Goal: Information Seeking & Learning: Learn about a topic

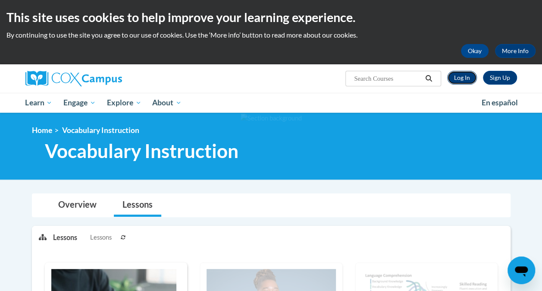
click at [462, 81] on link "Log In" at bounding box center [462, 78] width 30 height 14
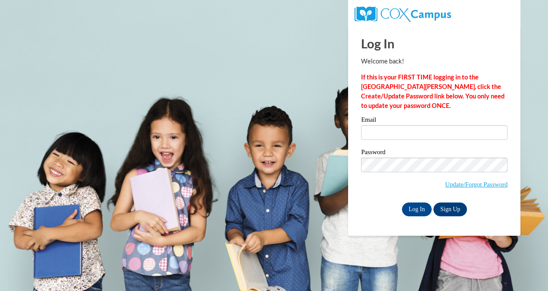
click at [375, 123] on label "Email" at bounding box center [434, 120] width 147 height 9
click at [375, 125] on input "Email" at bounding box center [434, 132] width 147 height 15
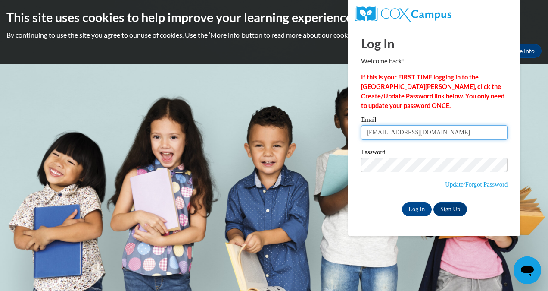
type input "[EMAIL_ADDRESS][DOMAIN_NAME]"
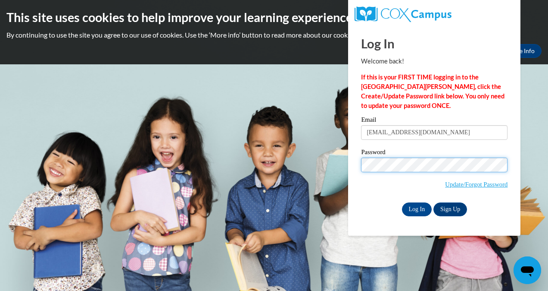
click at [402, 202] on input "Log In" at bounding box center [417, 209] width 30 height 14
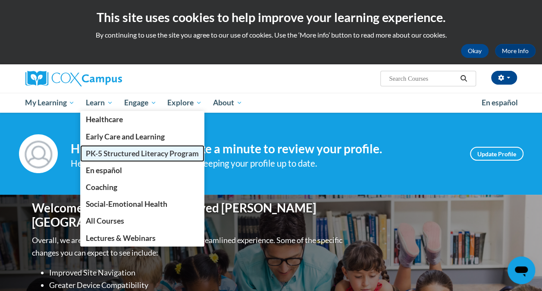
click at [110, 151] on span "PK-5 Structured Literacy Program" at bounding box center [142, 153] width 113 height 9
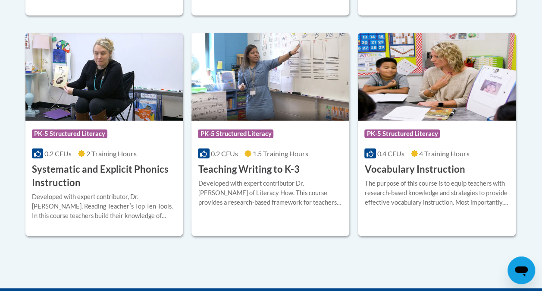
scroll to position [1013, 0]
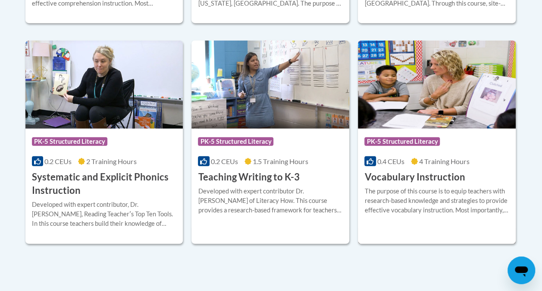
click at [431, 175] on h3 "Vocabulary Instruction" at bounding box center [414, 176] width 100 height 13
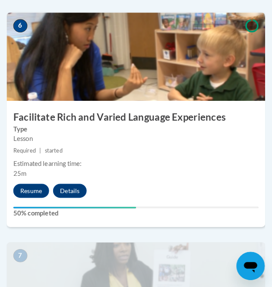
scroll to position [1402, 0]
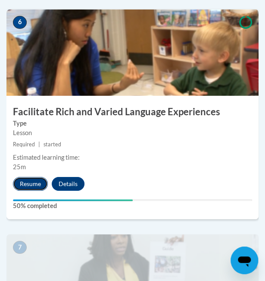
click at [34, 180] on button "Resume" at bounding box center [30, 184] width 35 height 14
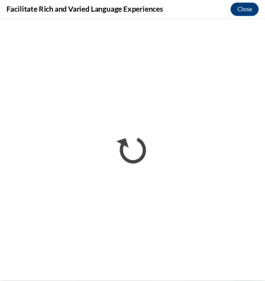
scroll to position [1077, 0]
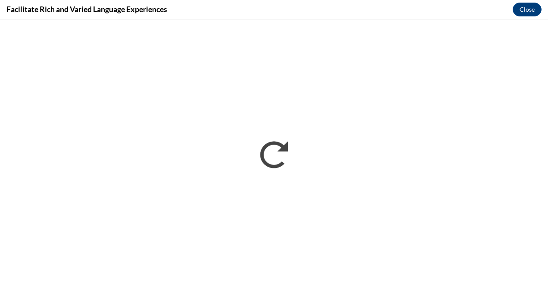
click at [209, 12] on div "Facilitate Rich and Varied Language Experiences Close" at bounding box center [274, 9] width 548 height 19
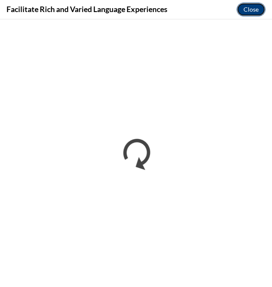
click at [250, 11] on button "Close" at bounding box center [250, 10] width 29 height 14
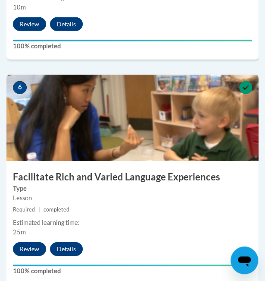
scroll to position [1340, 0]
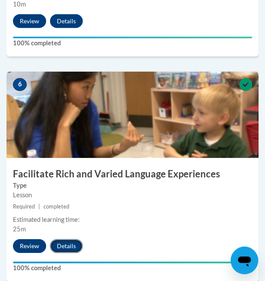
click at [59, 244] on button "Details" at bounding box center [66, 246] width 33 height 14
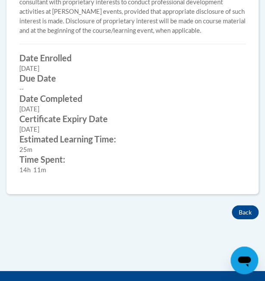
scroll to position [478, 0]
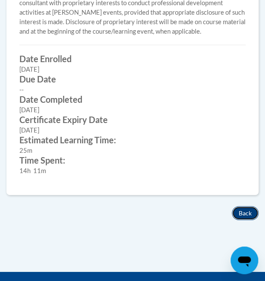
click at [251, 220] on button "Back" at bounding box center [245, 213] width 27 height 14
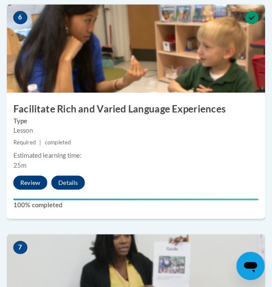
scroll to position [1397, 0]
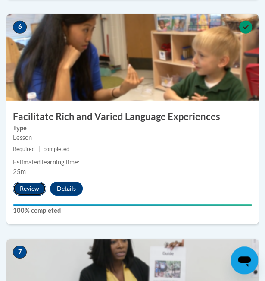
click at [33, 185] on button "Review" at bounding box center [29, 188] width 33 height 14
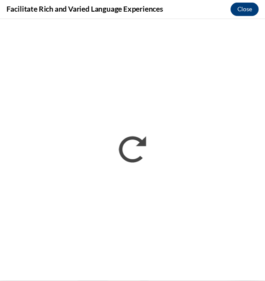
scroll to position [0, 0]
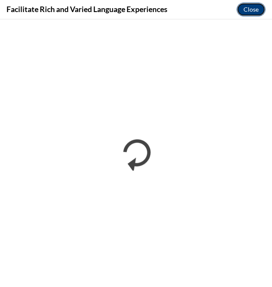
click at [254, 7] on button "Close" at bounding box center [250, 10] width 29 height 14
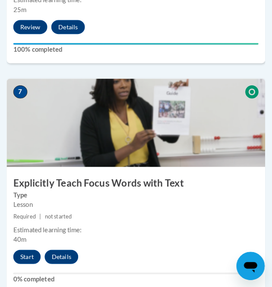
scroll to position [1592, 0]
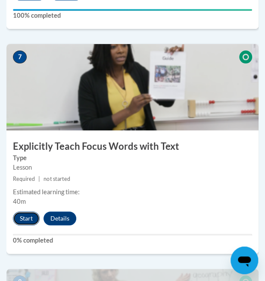
click at [29, 216] on button "Start" at bounding box center [26, 218] width 27 height 14
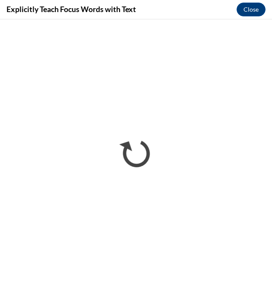
scroll to position [0, 0]
